Goal: Transaction & Acquisition: Obtain resource

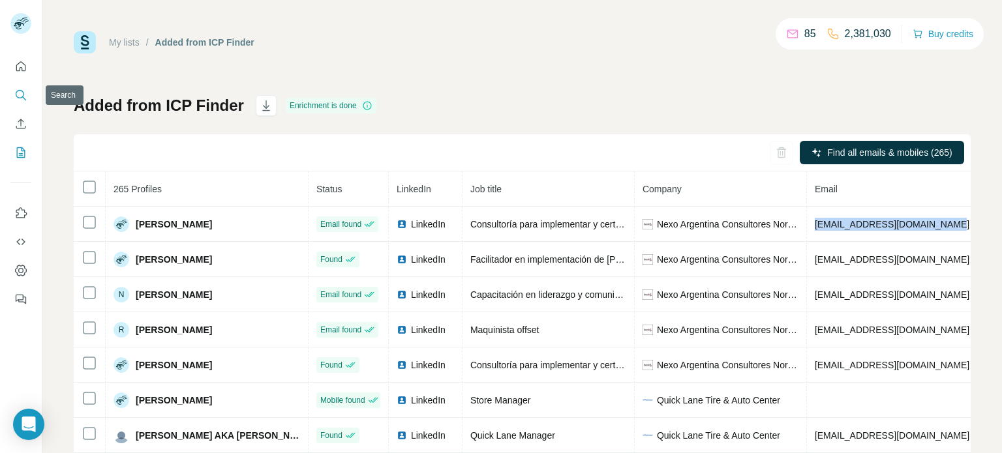
click at [14, 96] on icon "Search" at bounding box center [20, 95] width 13 height 13
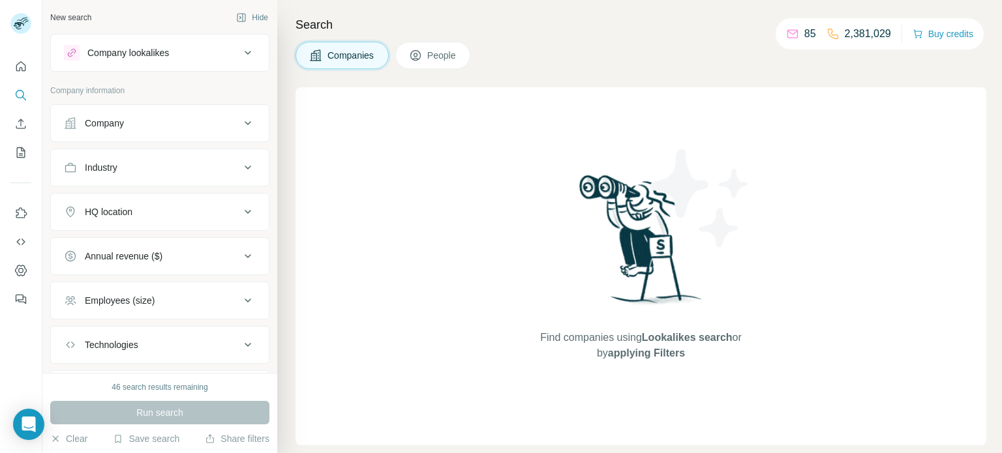
click at [245, 122] on icon at bounding box center [248, 123] width 7 height 4
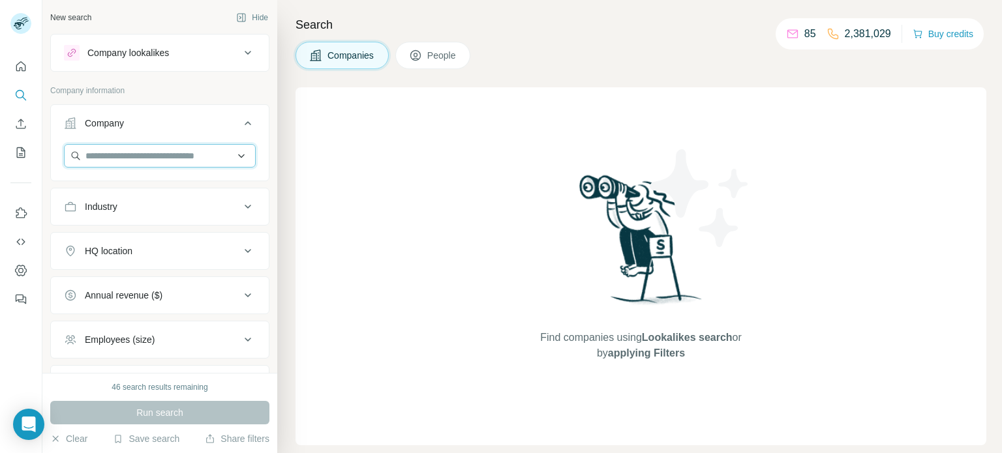
click at [228, 164] on input "text" at bounding box center [160, 155] width 192 height 23
paste input "**********"
type input "**********"
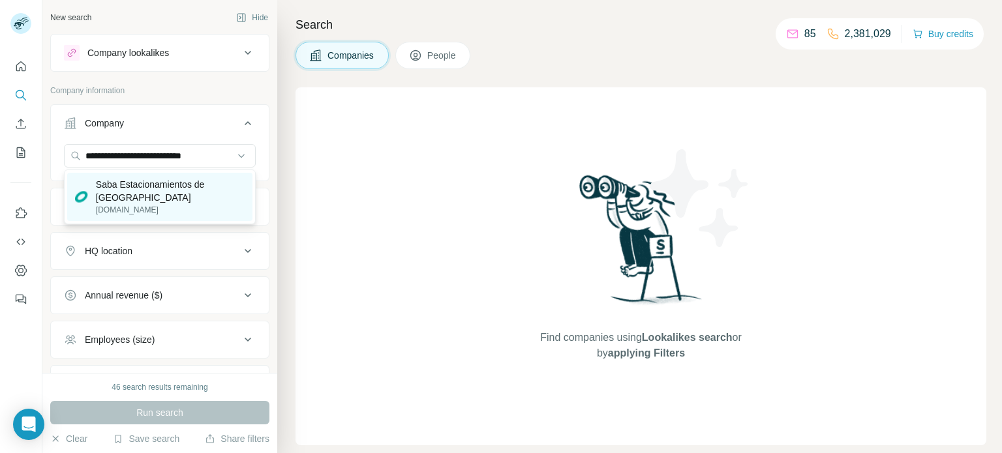
click at [158, 183] on p "Saba Estacionamientos de [GEOGRAPHIC_DATA]" at bounding box center [170, 191] width 149 height 26
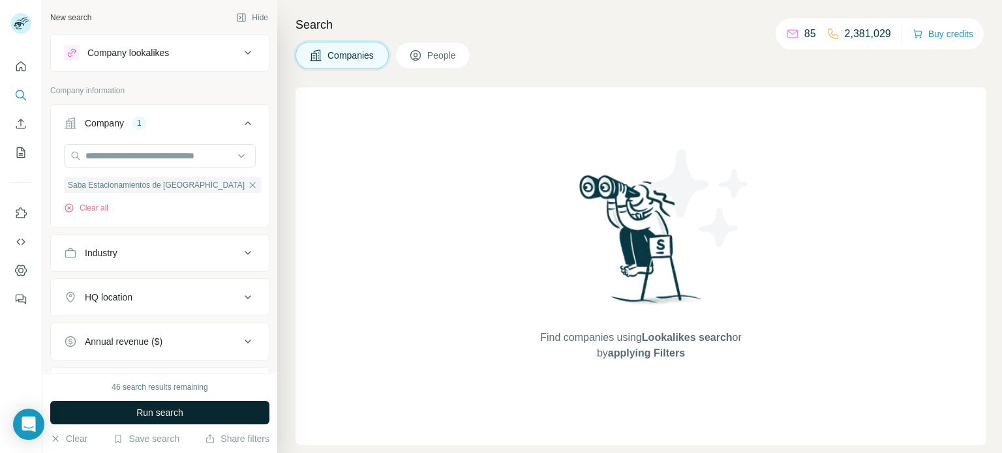
click at [226, 415] on button "Run search" at bounding box center [159, 412] width 219 height 23
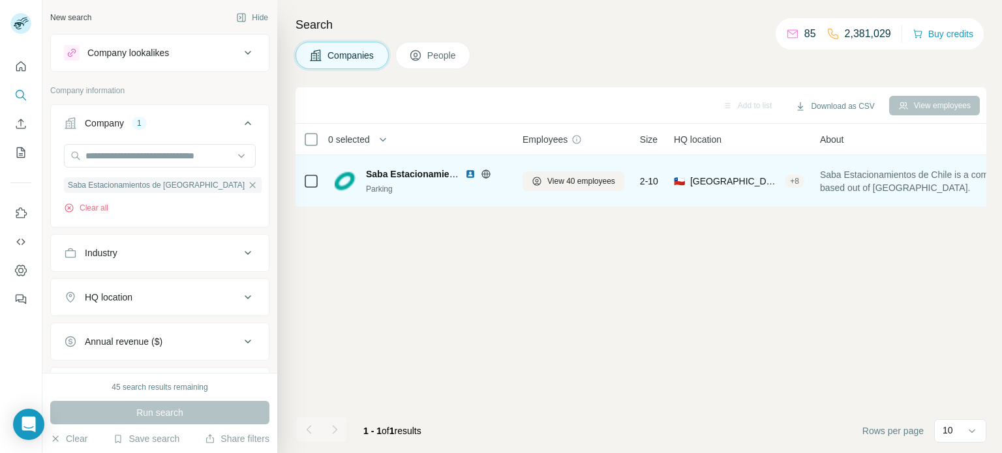
click at [308, 187] on icon at bounding box center [311, 181] width 16 height 16
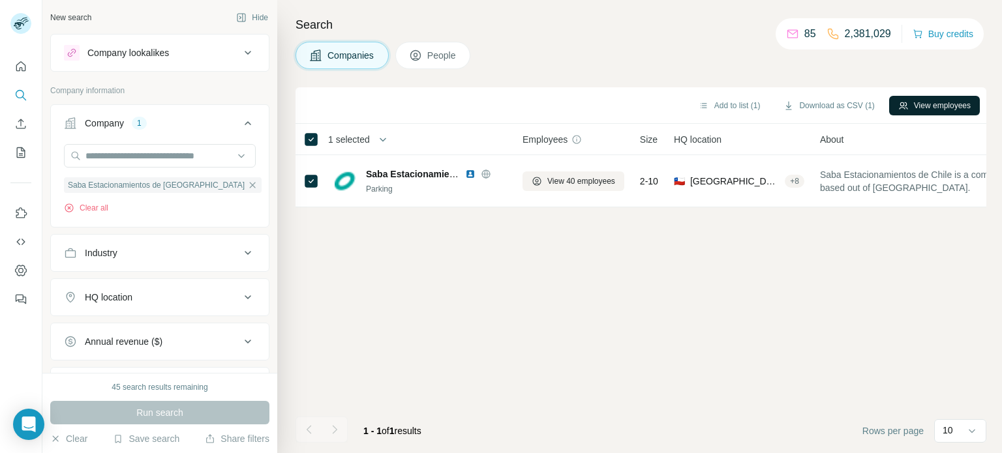
click at [914, 102] on button "View employees" at bounding box center [934, 106] width 91 height 20
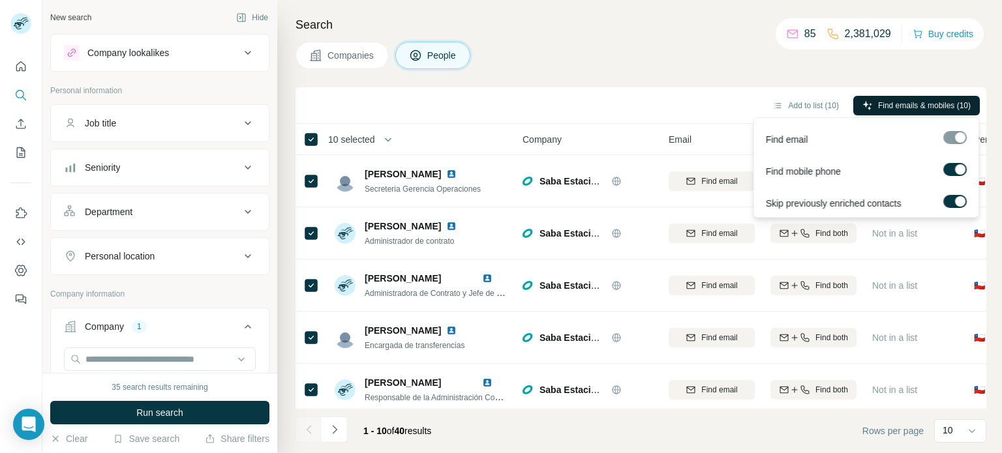
click at [908, 106] on span "Find emails & mobiles (10)" at bounding box center [924, 106] width 93 height 12
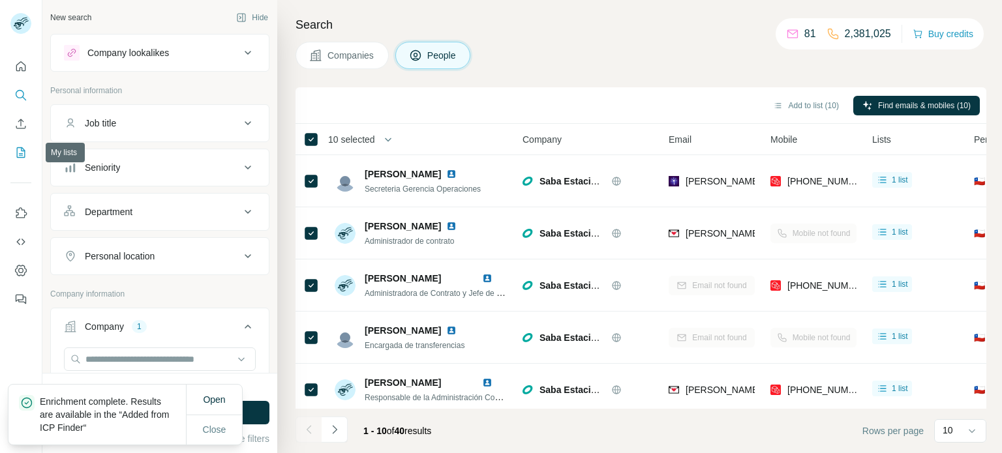
click at [18, 144] on button "My lists" at bounding box center [20, 152] width 21 height 23
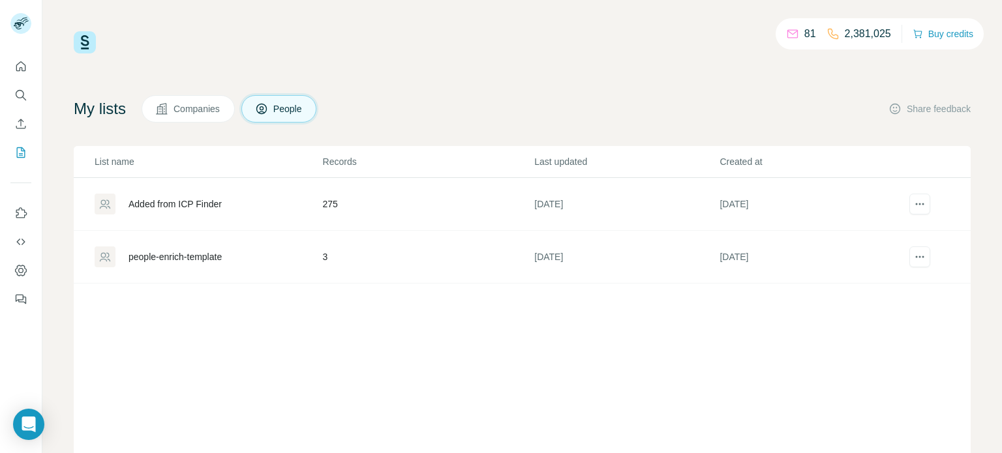
click at [166, 203] on div "Added from ICP Finder" at bounding box center [174, 204] width 93 height 13
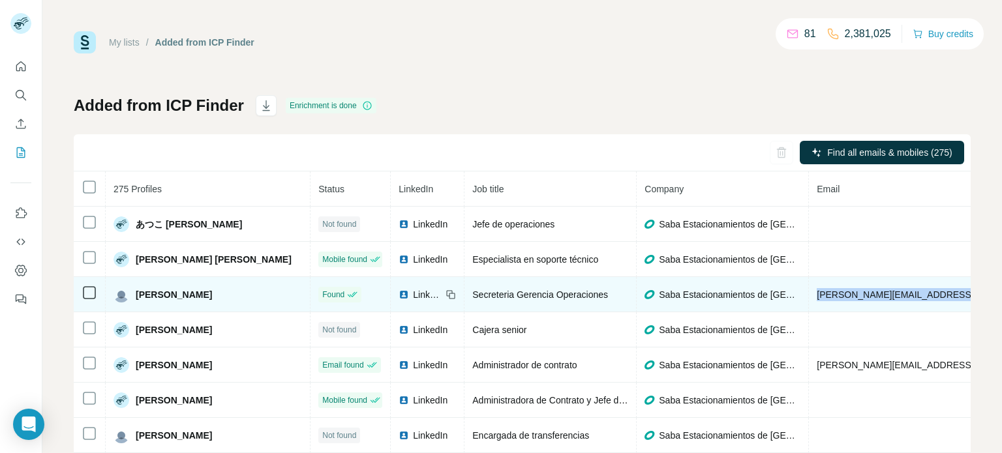
drag, startPoint x: 922, startPoint y: 297, endPoint x: 779, endPoint y: 294, distance: 143.5
click at [809, 294] on td "[PERSON_NAME][EMAIL_ADDRESS][PERSON_NAME][DOMAIN_NAME]" at bounding box center [969, 294] width 321 height 35
copy span "[PERSON_NAME][EMAIL_ADDRESS][PERSON_NAME][DOMAIN_NAME]"
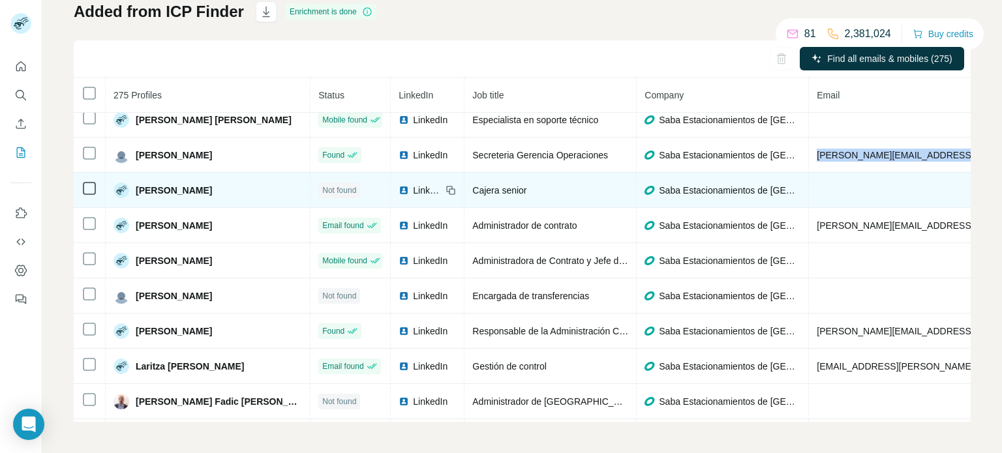
scroll to position [297, 0]
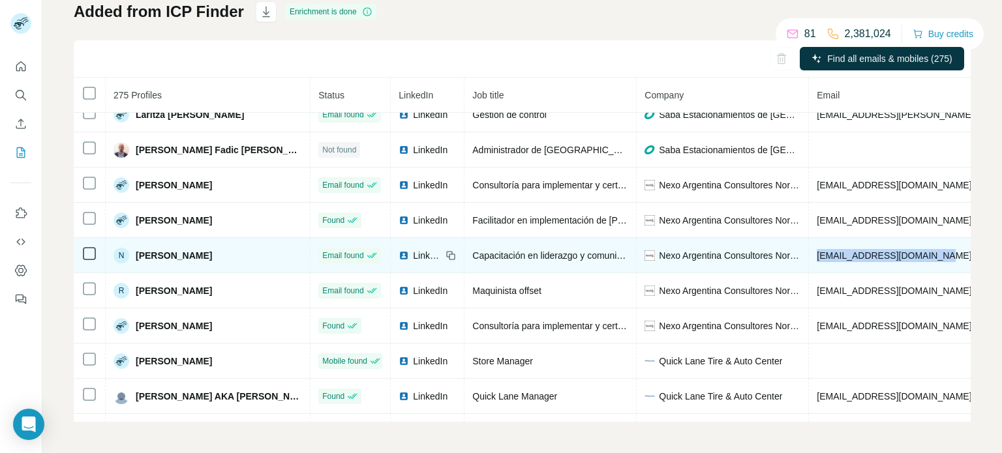
drag, startPoint x: 938, startPoint y: 258, endPoint x: 781, endPoint y: 262, distance: 157.2
click at [809, 262] on td "[EMAIL_ADDRESS][DOMAIN_NAME]" at bounding box center [969, 255] width 321 height 35
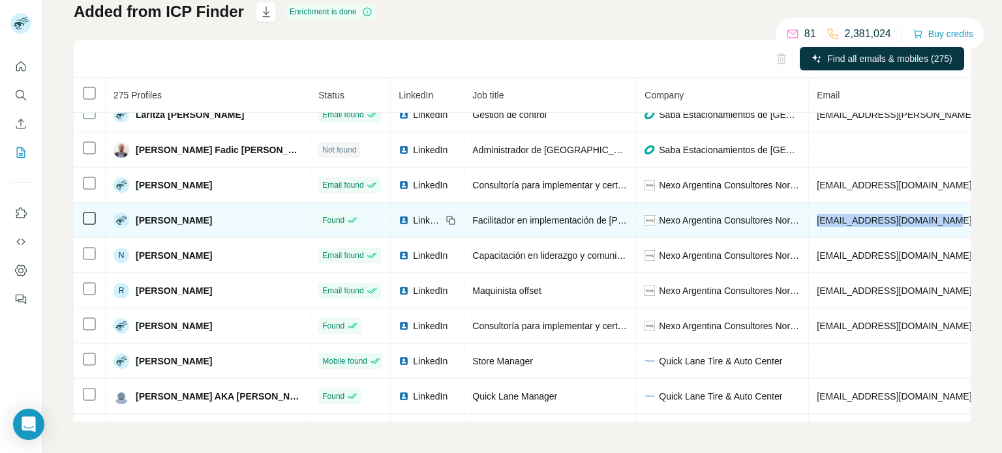
drag, startPoint x: 929, startPoint y: 221, endPoint x: 781, endPoint y: 226, distance: 148.1
click at [809, 226] on td "[EMAIL_ADDRESS][DOMAIN_NAME]" at bounding box center [969, 220] width 321 height 35
copy span "[EMAIL_ADDRESS][DOMAIN_NAME]"
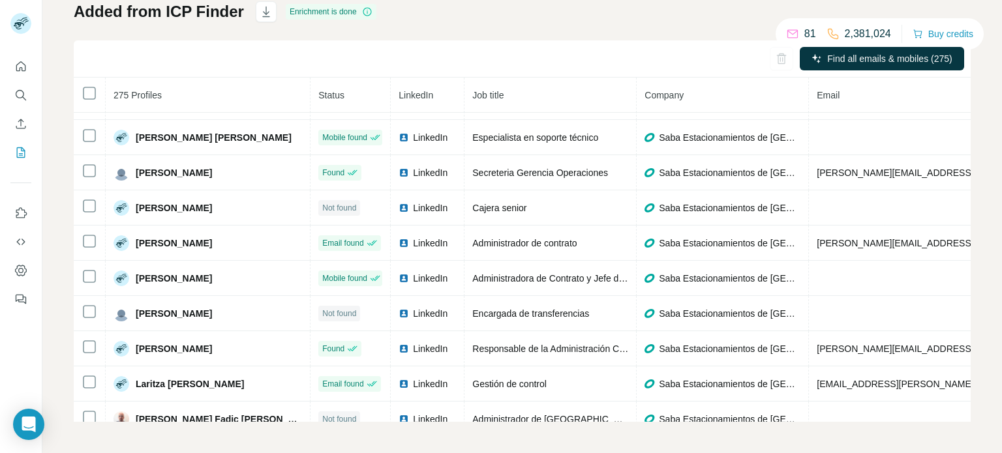
scroll to position [29, 0]
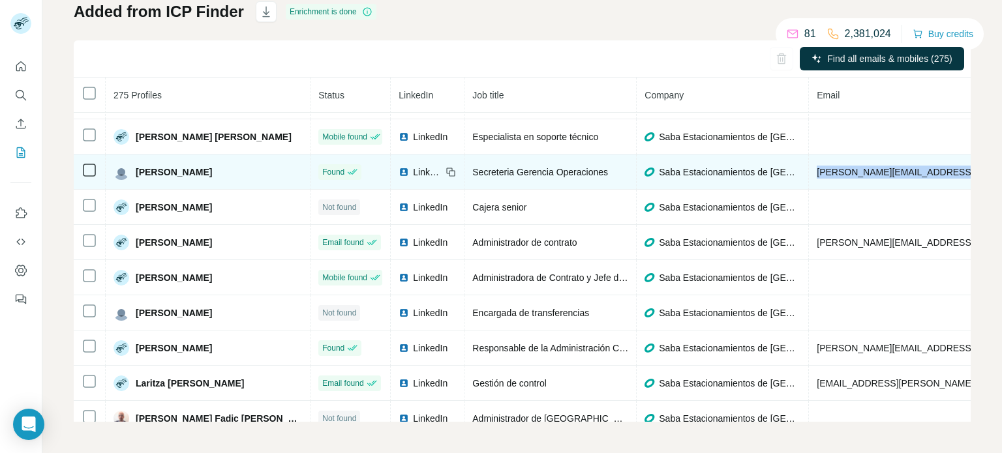
drag, startPoint x: 930, startPoint y: 173, endPoint x: 779, endPoint y: 183, distance: 150.9
click at [809, 183] on td "[PERSON_NAME][EMAIL_ADDRESS][PERSON_NAME][DOMAIN_NAME]" at bounding box center [969, 172] width 321 height 35
copy span "[PERSON_NAME][EMAIL_ADDRESS][PERSON_NAME][DOMAIN_NAME]"
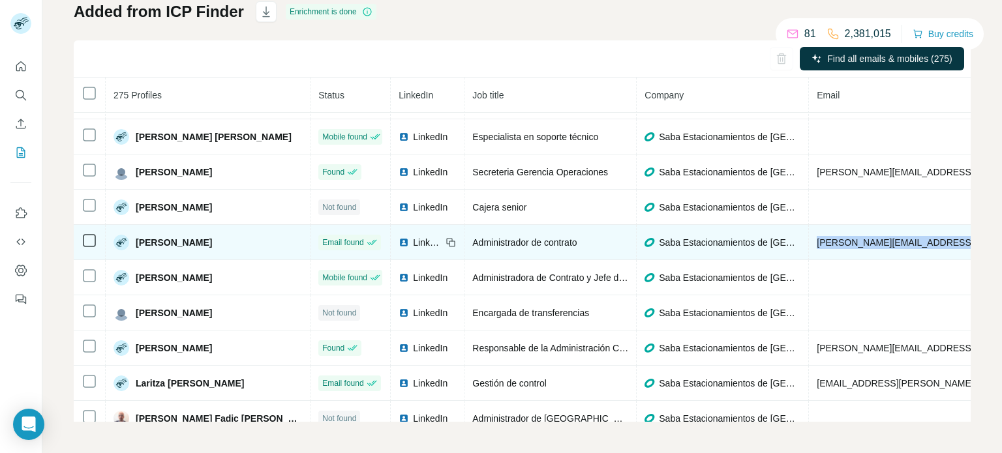
drag, startPoint x: 942, startPoint y: 243, endPoint x: 768, endPoint y: 245, distance: 174.1
click at [768, 245] on tr "[PERSON_NAME] Email found LinkedIn Administrador de contrato Saba Estacionamien…" at bounding box center [800, 242] width 1453 height 35
copy tr "[PERSON_NAME][EMAIL_ADDRESS][DOMAIN_NAME]"
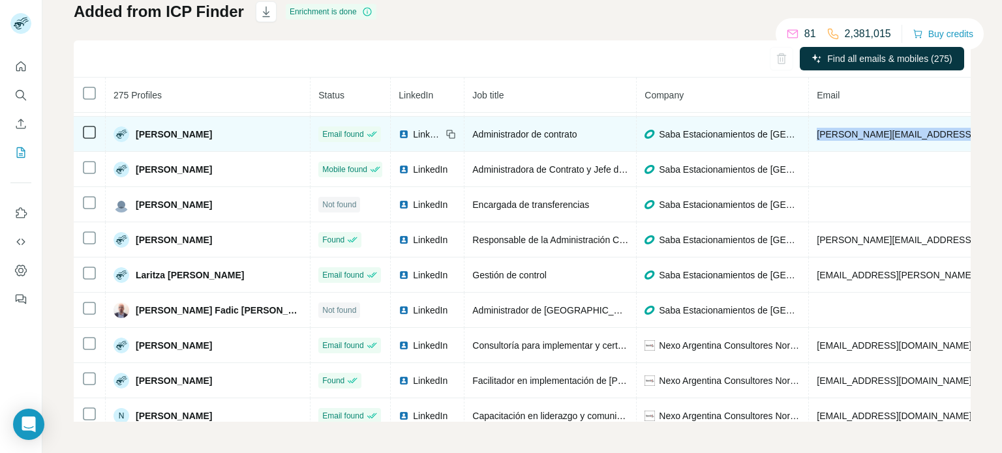
scroll to position [138, 0]
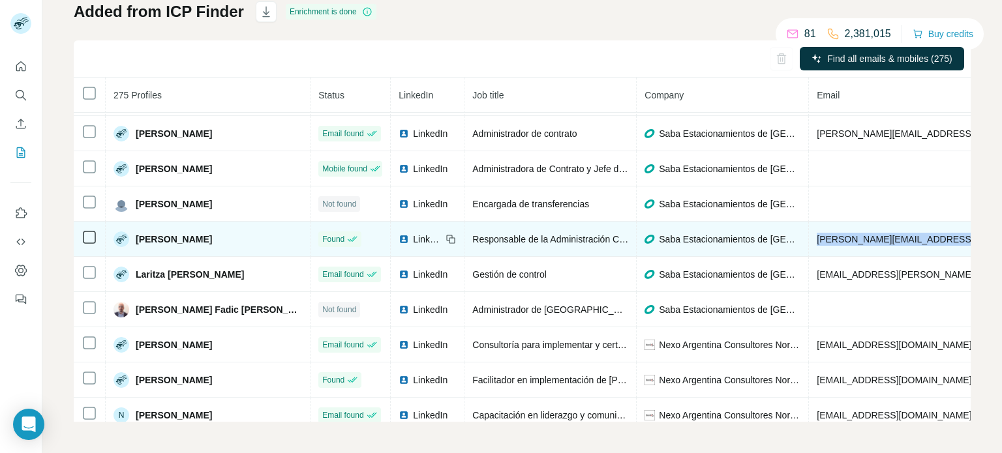
drag, startPoint x: 937, startPoint y: 239, endPoint x: 779, endPoint y: 242, distance: 158.5
click at [809, 242] on td "[PERSON_NAME][EMAIL_ADDRESS][PERSON_NAME][DOMAIN_NAME]" at bounding box center [969, 239] width 321 height 35
copy span "[PERSON_NAME][EMAIL_ADDRESS][PERSON_NAME][DOMAIN_NAME]"
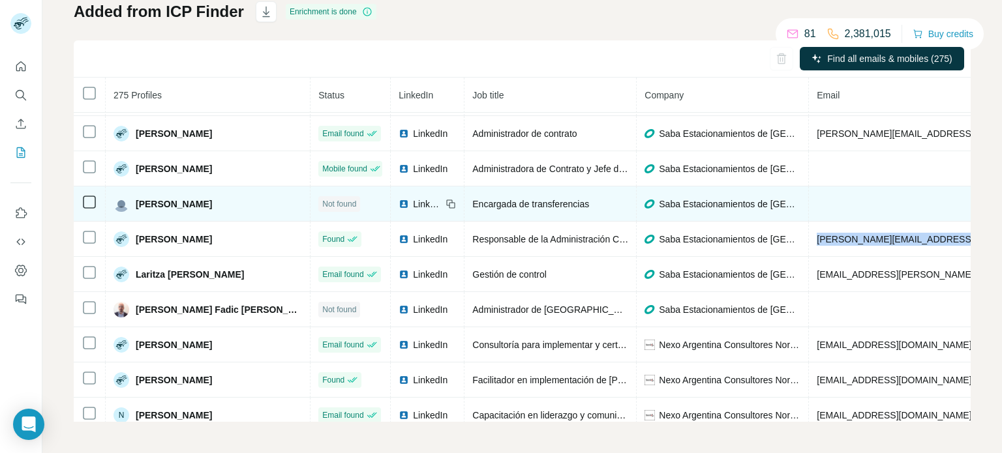
copy span "[PERSON_NAME][EMAIL_ADDRESS][PERSON_NAME][DOMAIN_NAME]"
